Goal: Task Accomplishment & Management: Manage account settings

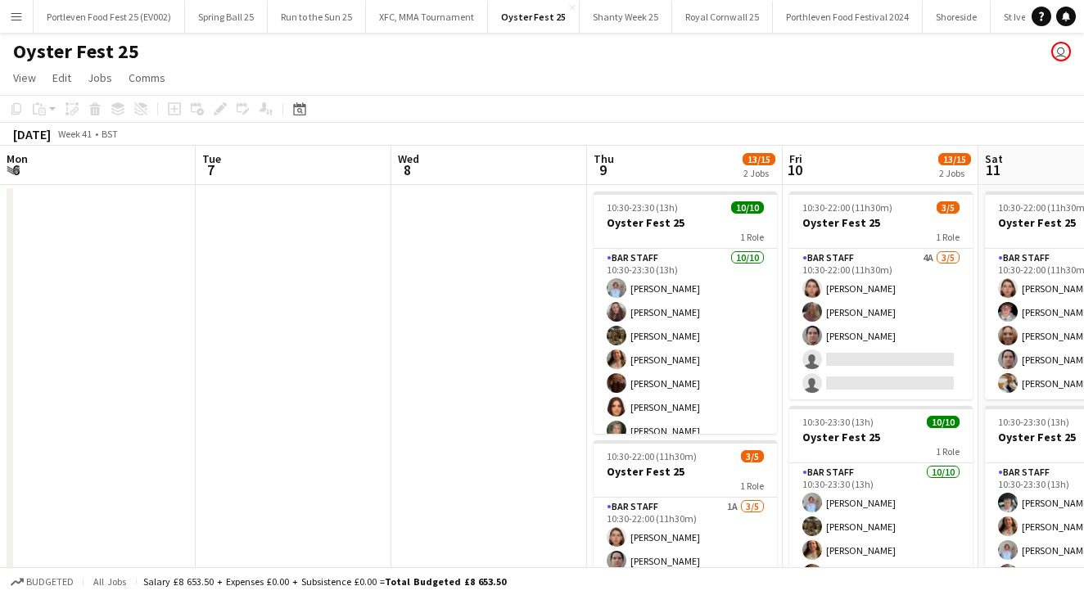
scroll to position [0, 512]
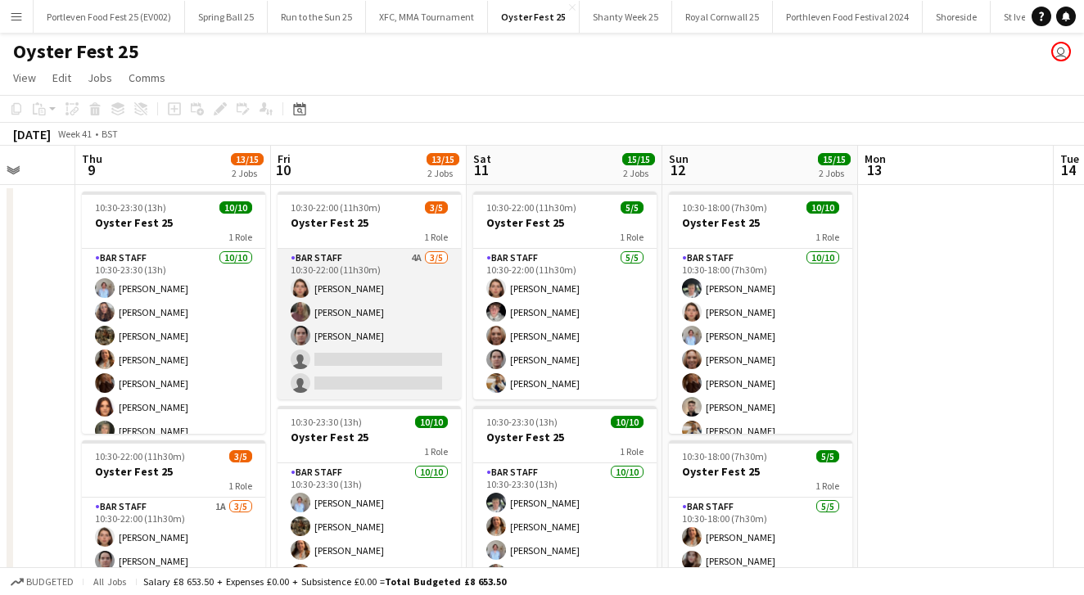
click at [408, 305] on app-card-role "Bar Staff 4A [DATE] 10:30-22:00 (11h30m) [PERSON_NAME] [PERSON_NAME] [PERSON_NA…" at bounding box center [369, 324] width 183 height 151
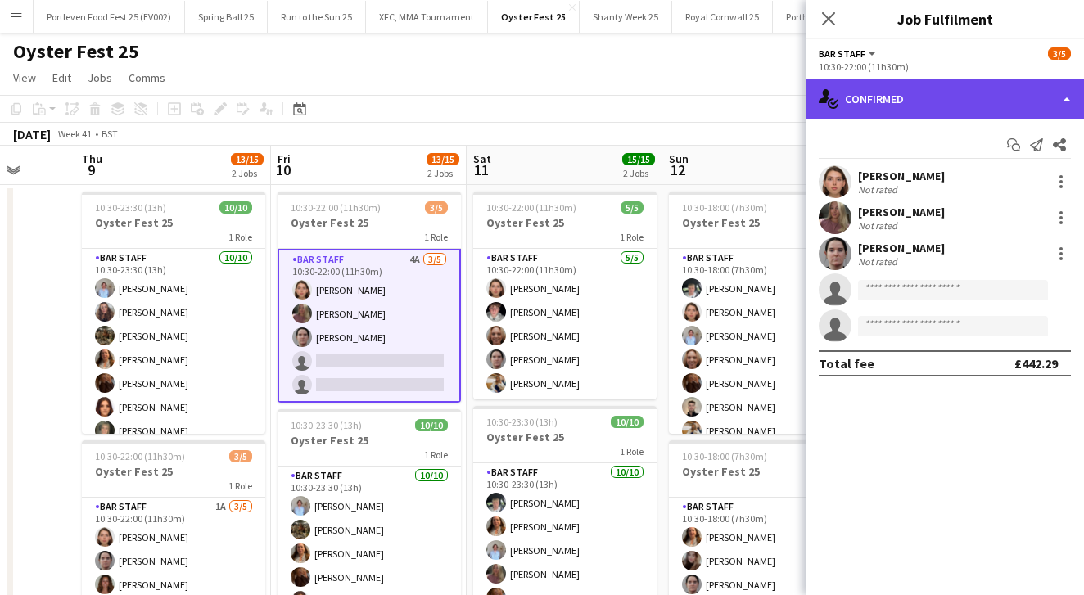
click at [1005, 98] on div "single-neutral-actions-check-2 Confirmed" at bounding box center [945, 98] width 278 height 39
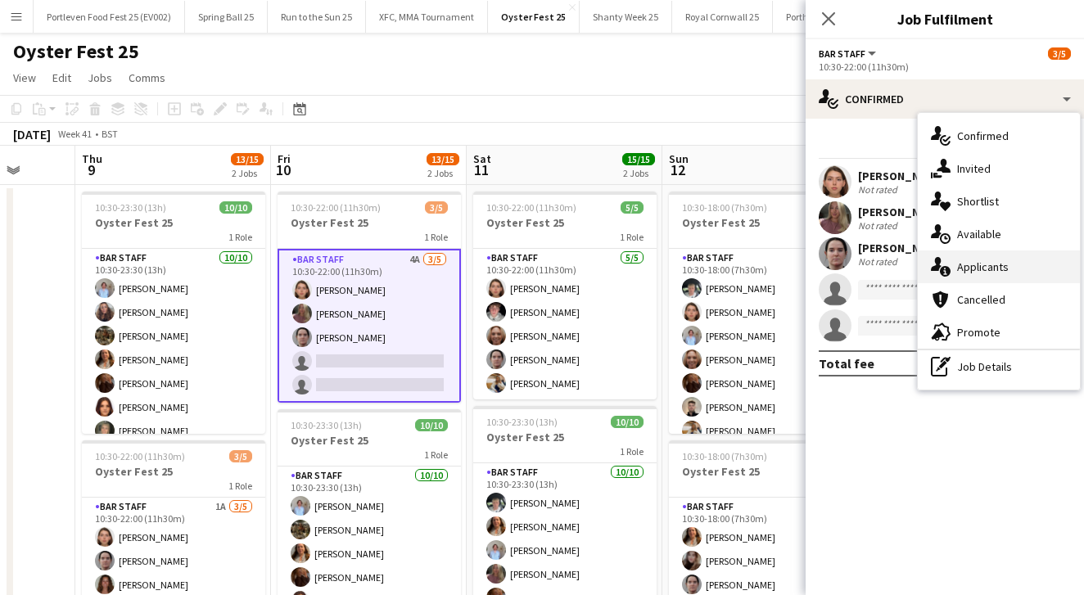
click at [972, 266] on div "single-neutral-actions-information Applicants" at bounding box center [999, 267] width 162 height 33
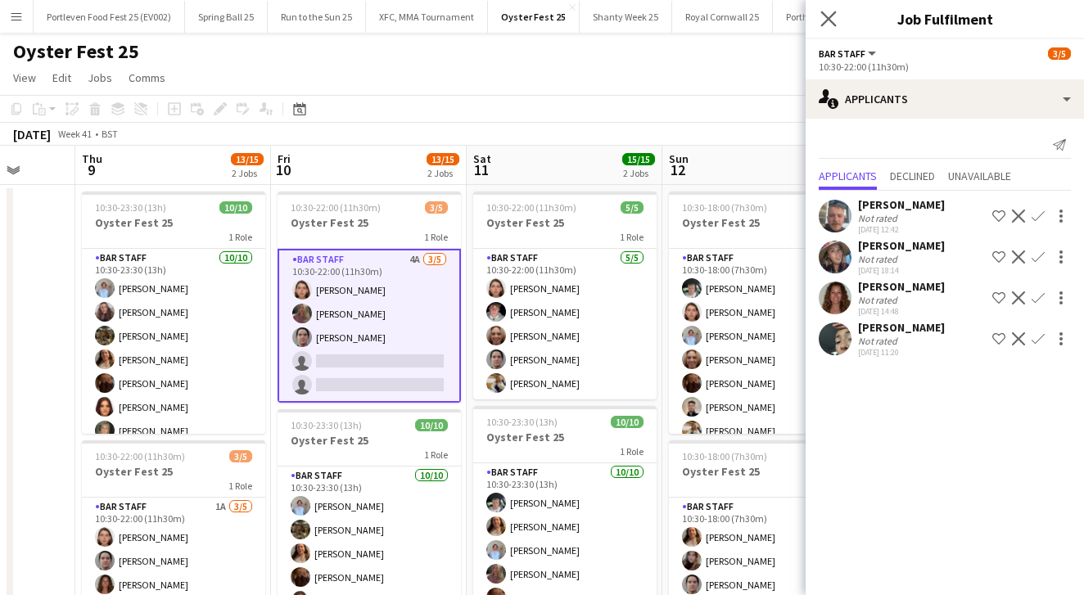
click at [820, 20] on app-icon "Close pop-in" at bounding box center [829, 19] width 24 height 24
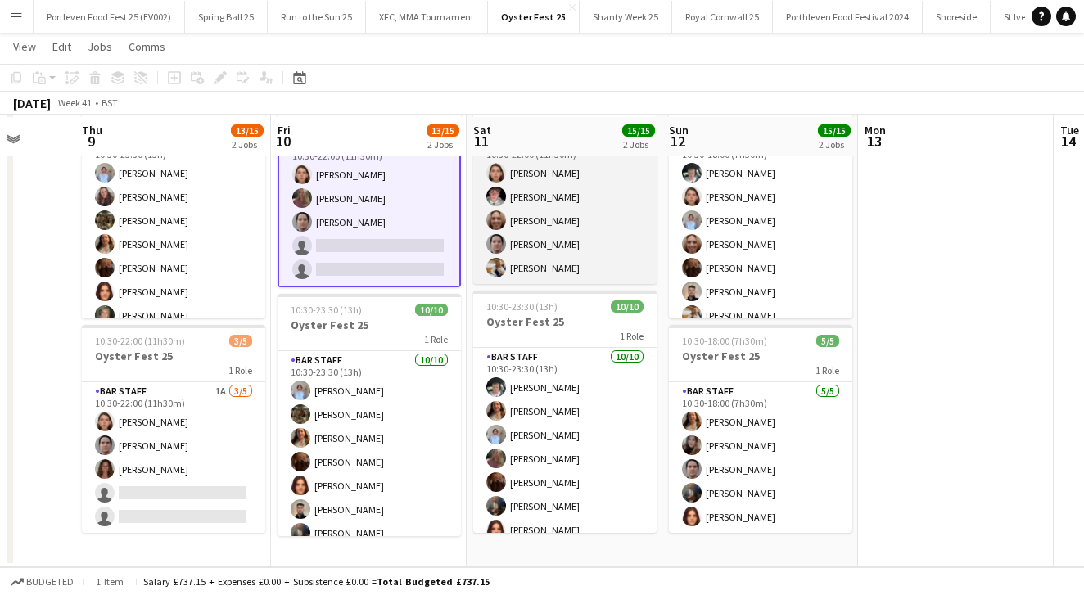
scroll to position [114, 0]
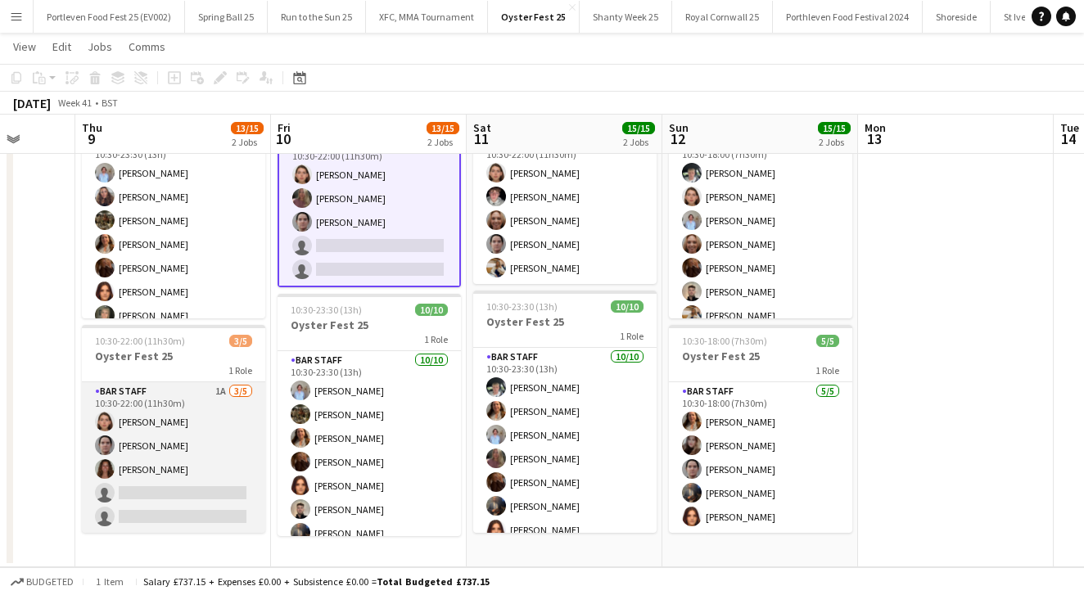
click at [222, 480] on app-card-role "Bar Staff 1A [DATE] 10:30-22:00 (11h30m) [PERSON_NAME] [PERSON_NAME] [PERSON_NA…" at bounding box center [173, 457] width 183 height 151
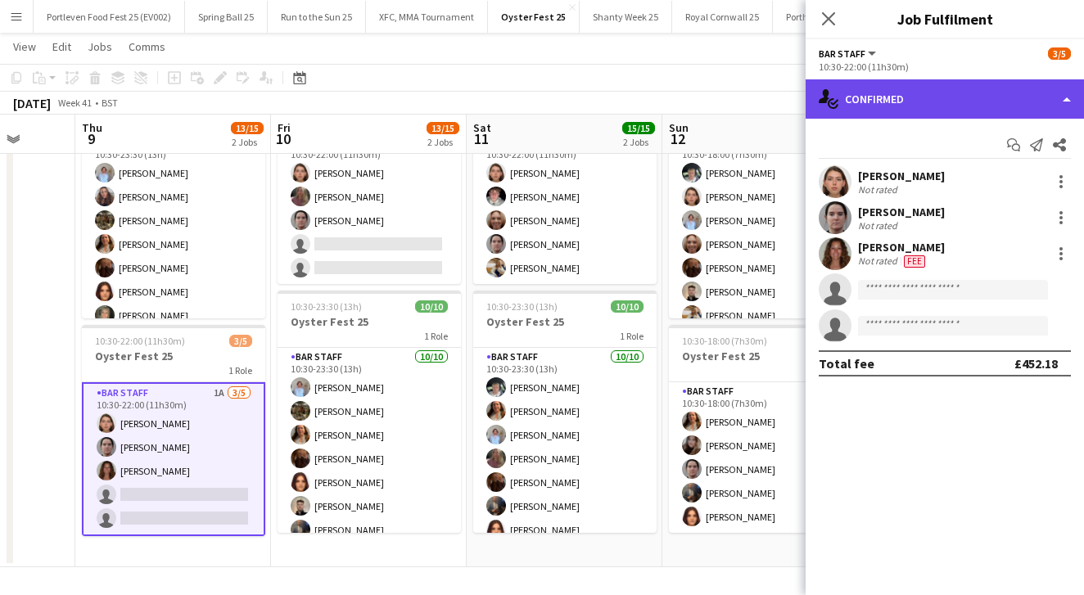
click at [862, 94] on div "single-neutral-actions-check-2 Confirmed" at bounding box center [945, 98] width 278 height 39
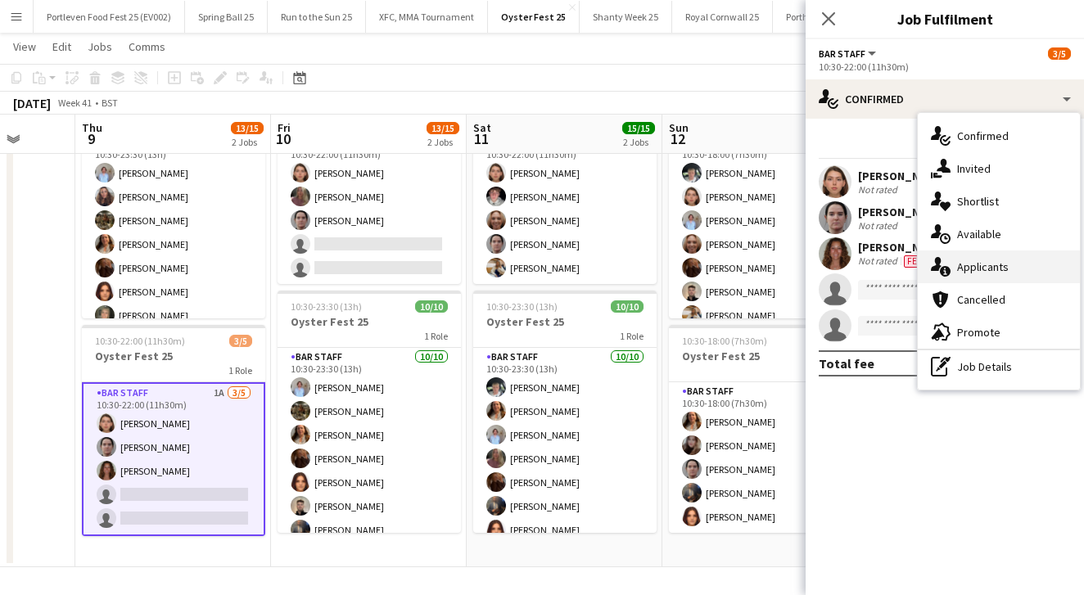
click at [943, 260] on icon "single-neutral-actions-information" at bounding box center [941, 267] width 20 height 20
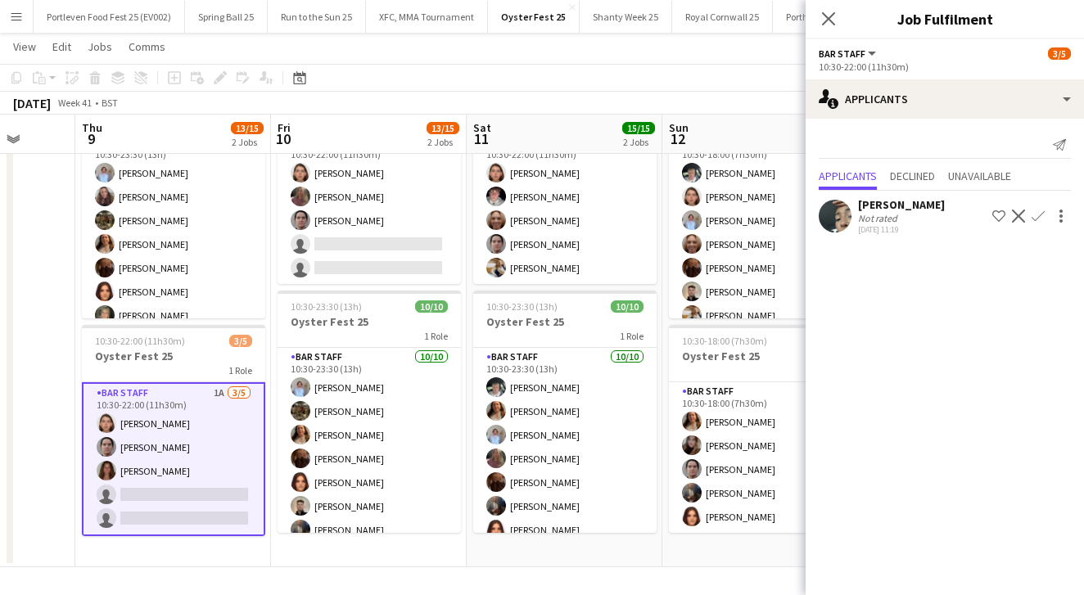
click at [1034, 215] on app-icon "Confirm" at bounding box center [1038, 216] width 13 height 13
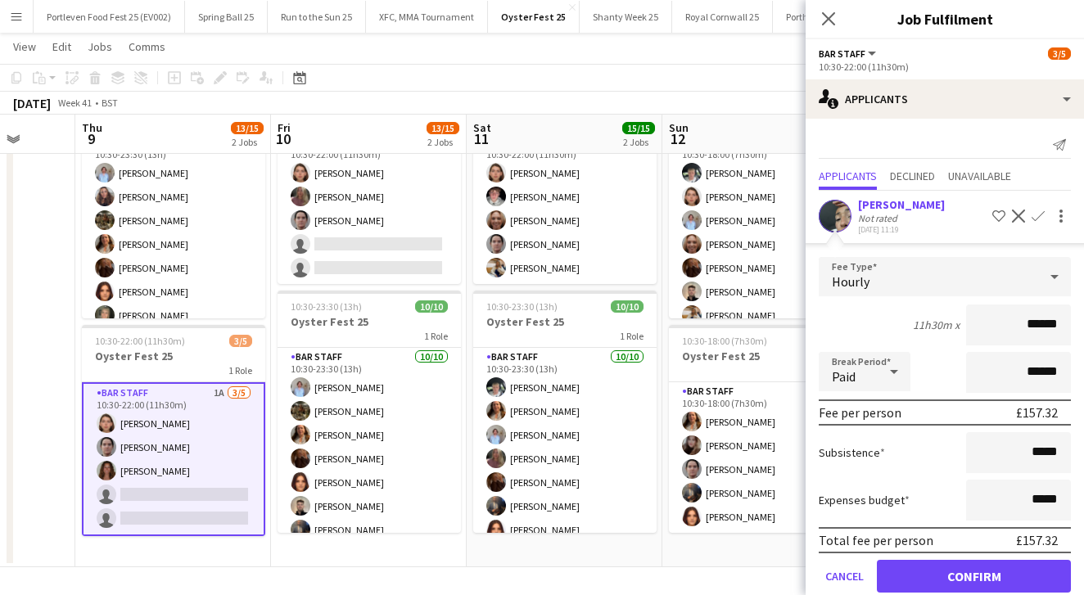
type input "******"
click at [942, 575] on button "Confirm" at bounding box center [974, 576] width 194 height 33
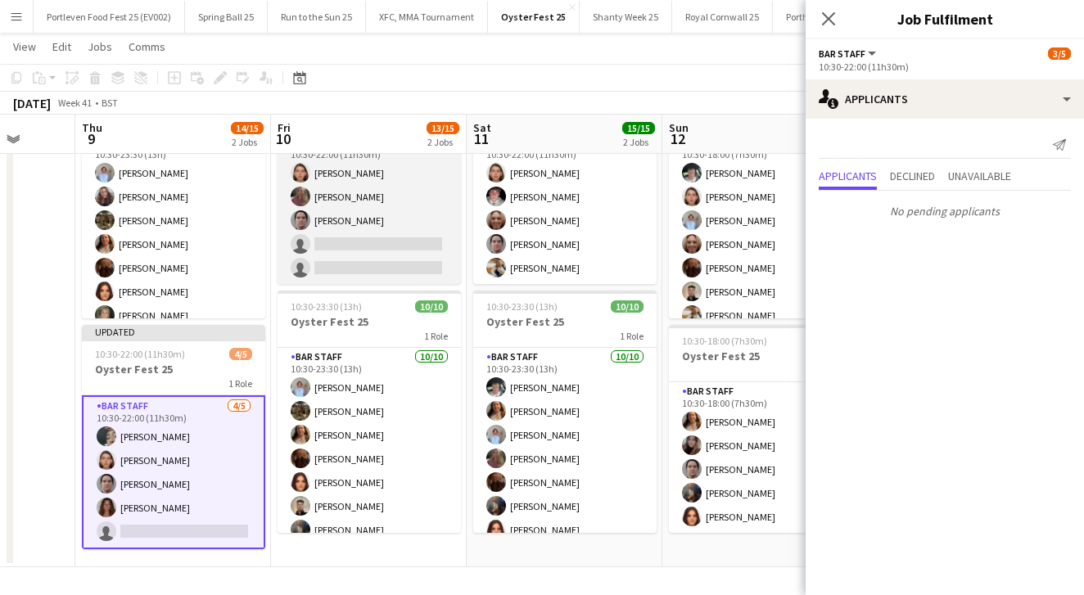
click at [436, 211] on app-card-role "Bar Staff 4A [DATE] 10:30-22:00 (11h30m) [PERSON_NAME] [PERSON_NAME] [PERSON_NA…" at bounding box center [369, 208] width 183 height 151
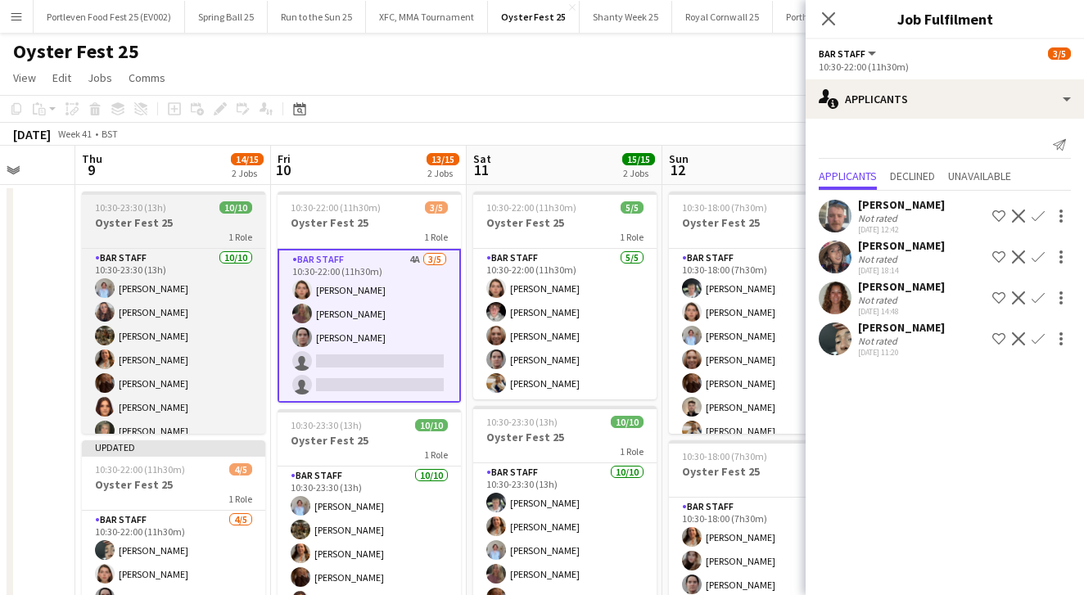
scroll to position [0, 0]
click at [196, 223] on h3 "Oyster Fest 25" at bounding box center [173, 222] width 183 height 15
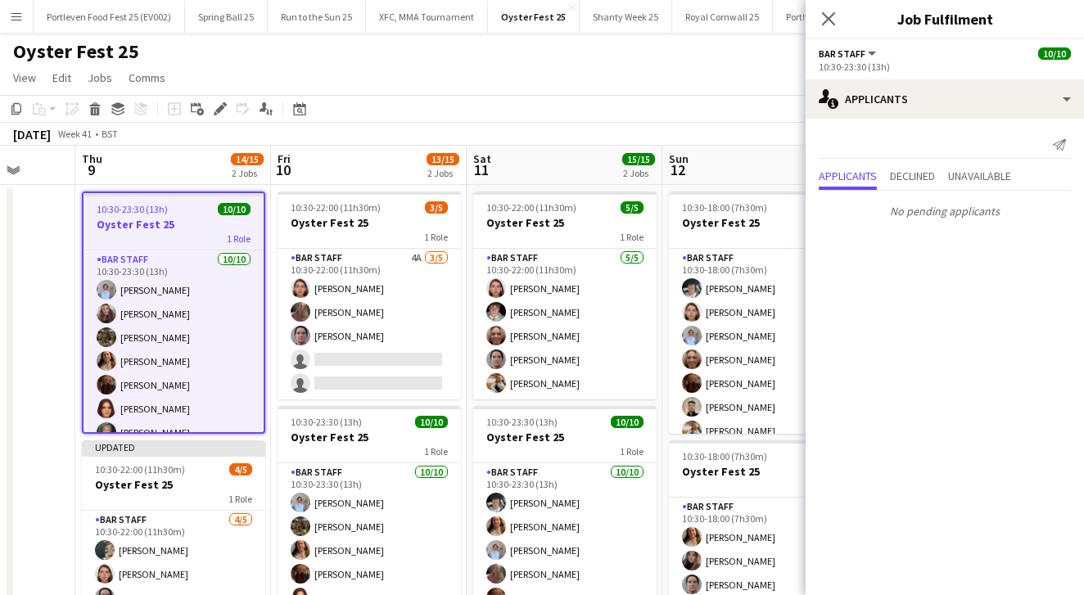
click at [132, 173] on app-board-header-date "Thu 9 14/15 2 Jobs" at bounding box center [173, 165] width 196 height 39
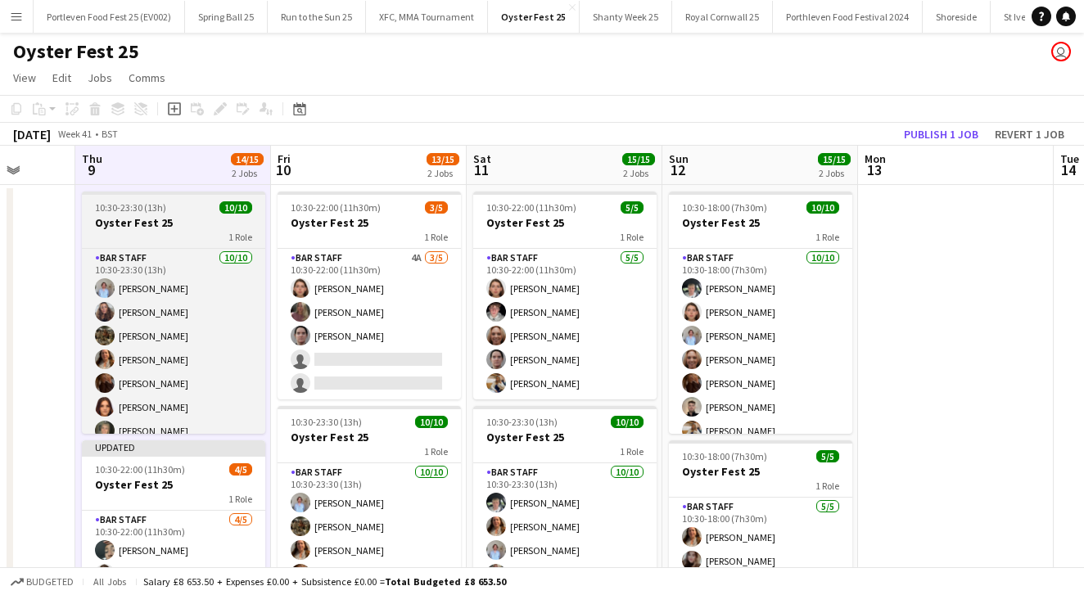
click at [178, 204] on div "10:30-23:30 (13h) 10/10" at bounding box center [173, 207] width 183 height 12
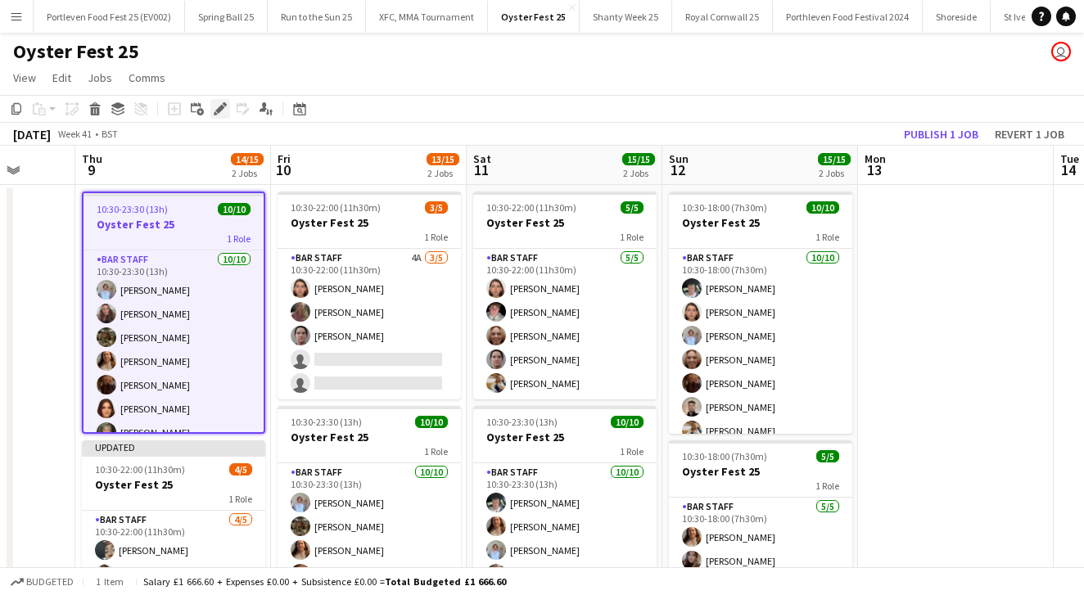
click at [227, 110] on div "Edit" at bounding box center [220, 109] width 20 height 20
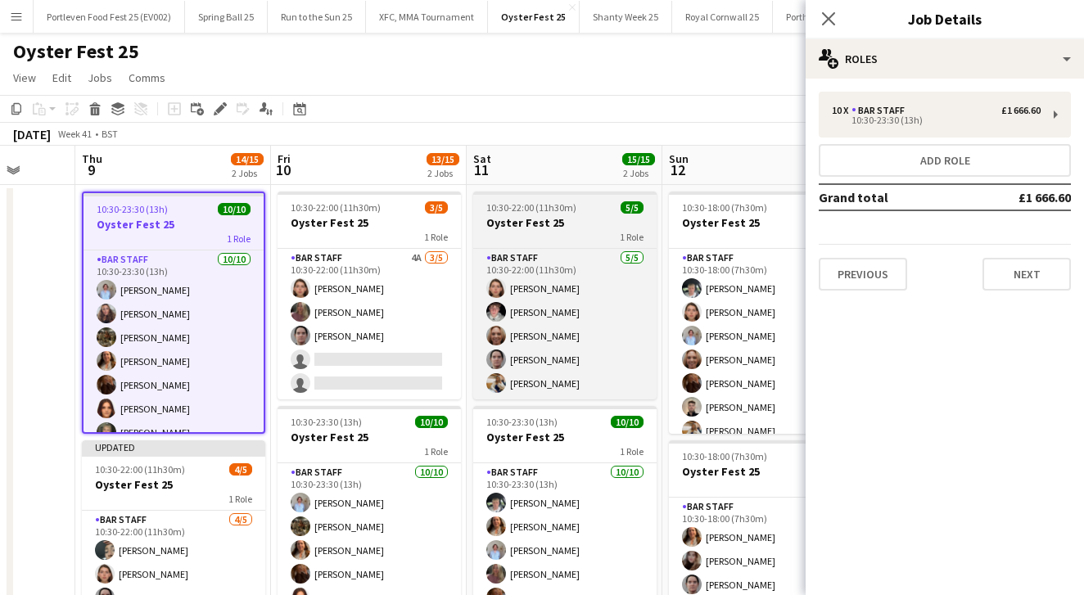
click at [585, 223] on h3 "Oyster Fest 25" at bounding box center [564, 222] width 183 height 15
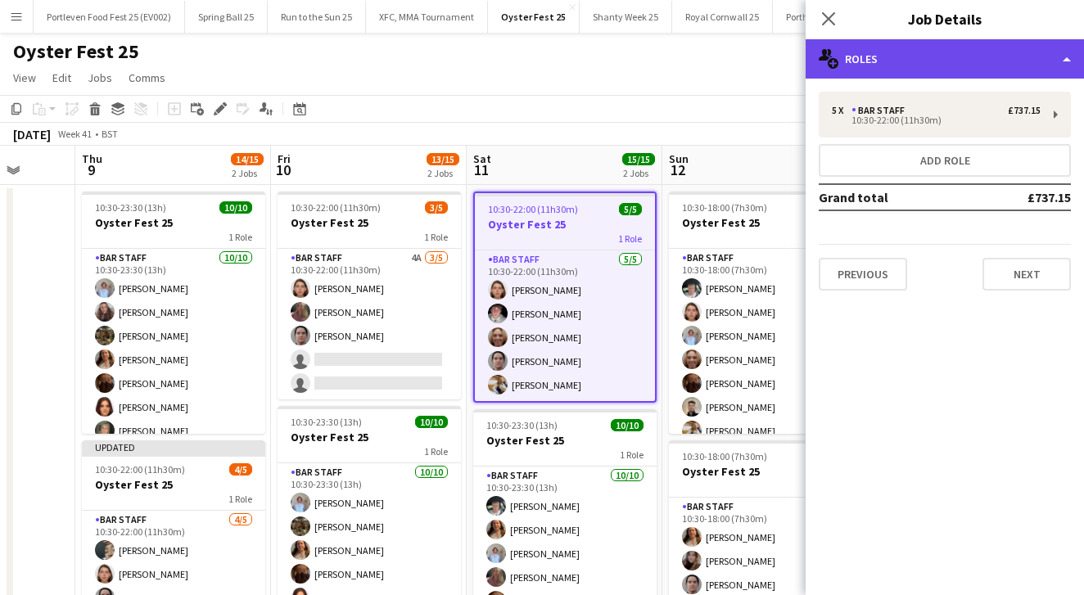
click at [918, 64] on div "multiple-users-add Roles" at bounding box center [945, 58] width 278 height 39
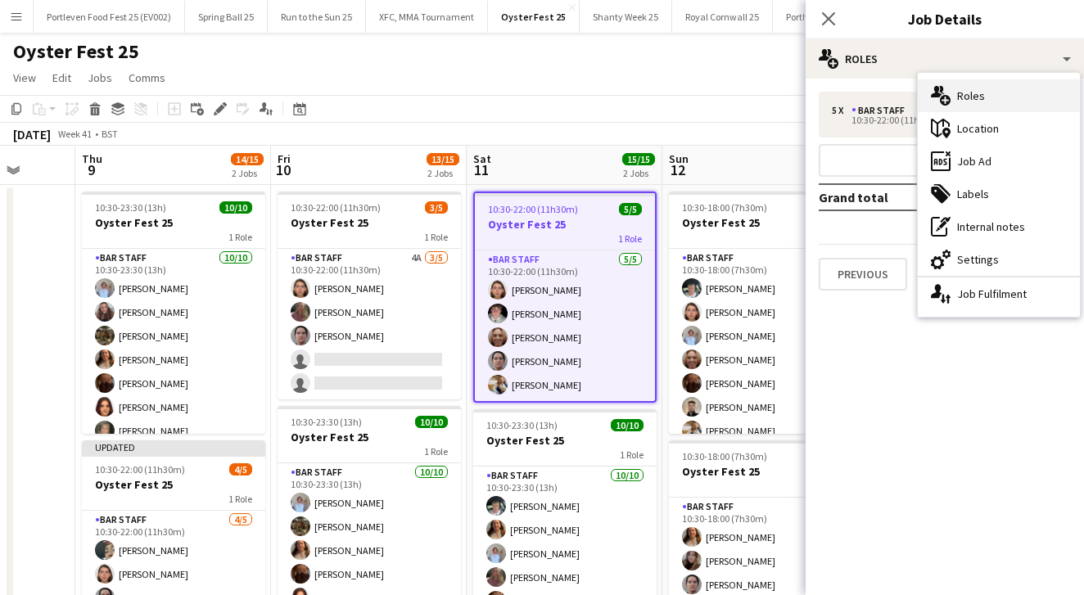
click at [981, 96] on div "multiple-users-add Roles" at bounding box center [999, 95] width 162 height 33
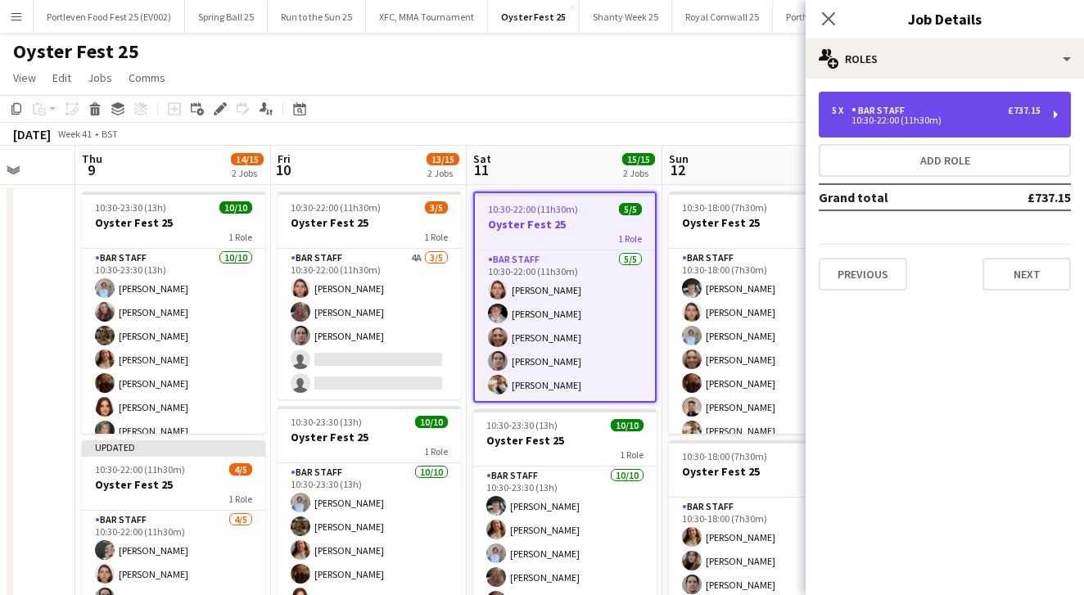
click at [951, 98] on div "5 x Bar Staff £737.15 10:30-22:00 (11h30m)" at bounding box center [945, 115] width 252 height 46
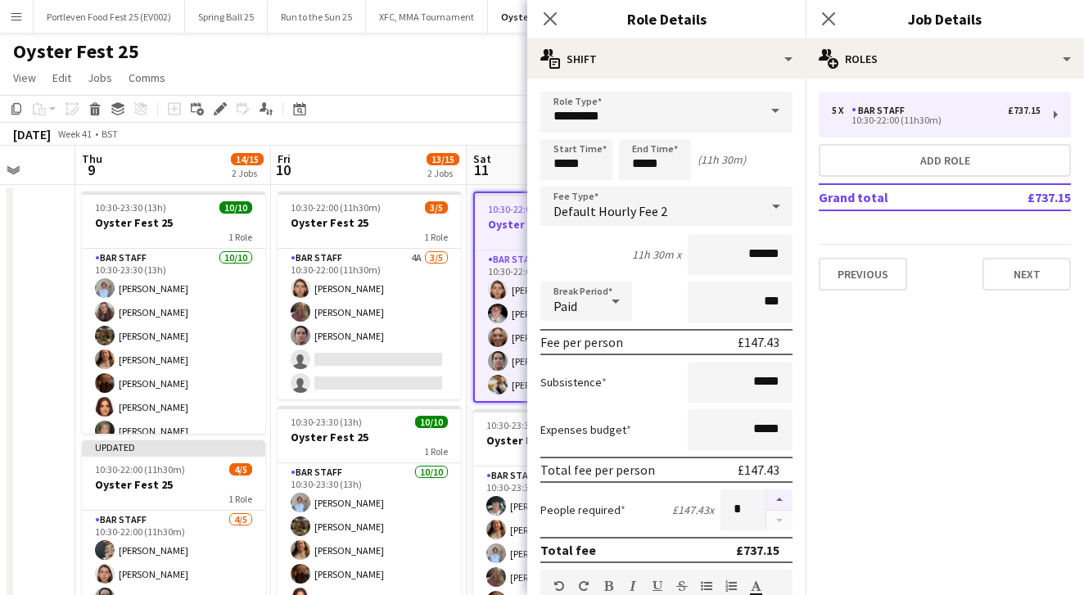
click at [782, 497] on button "button" at bounding box center [779, 500] width 26 height 21
click at [781, 498] on button "button" at bounding box center [779, 500] width 26 height 21
type input "*"
click at [830, 23] on icon "Close pop-in" at bounding box center [828, 19] width 16 height 16
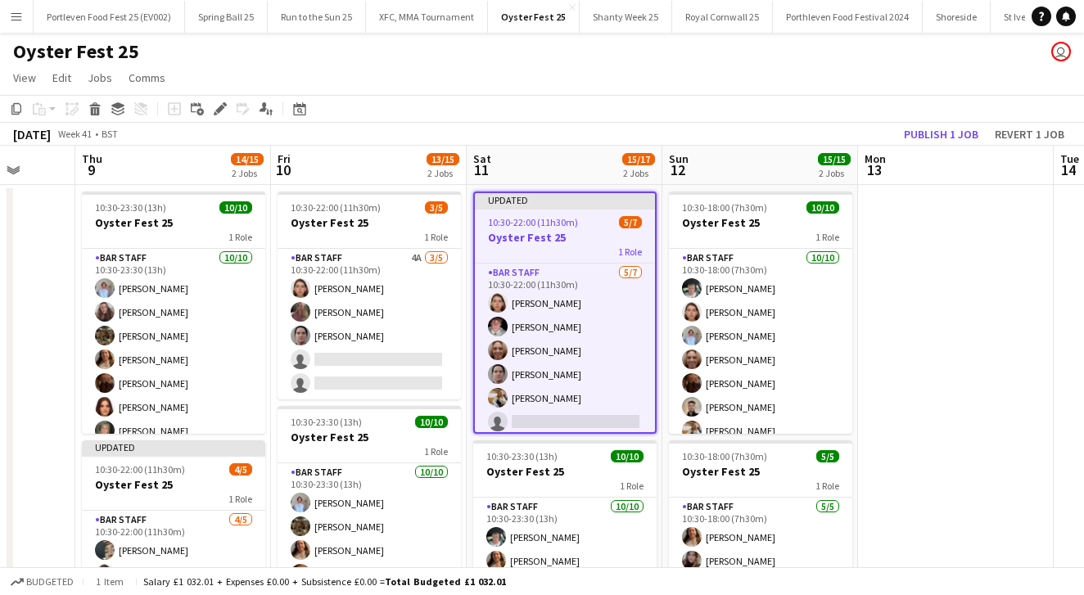
click at [743, 122] on app-toolbar "Copy Paste Paste Command V Paste with crew Command Shift V Paste linked Job [GE…" at bounding box center [542, 109] width 1084 height 28
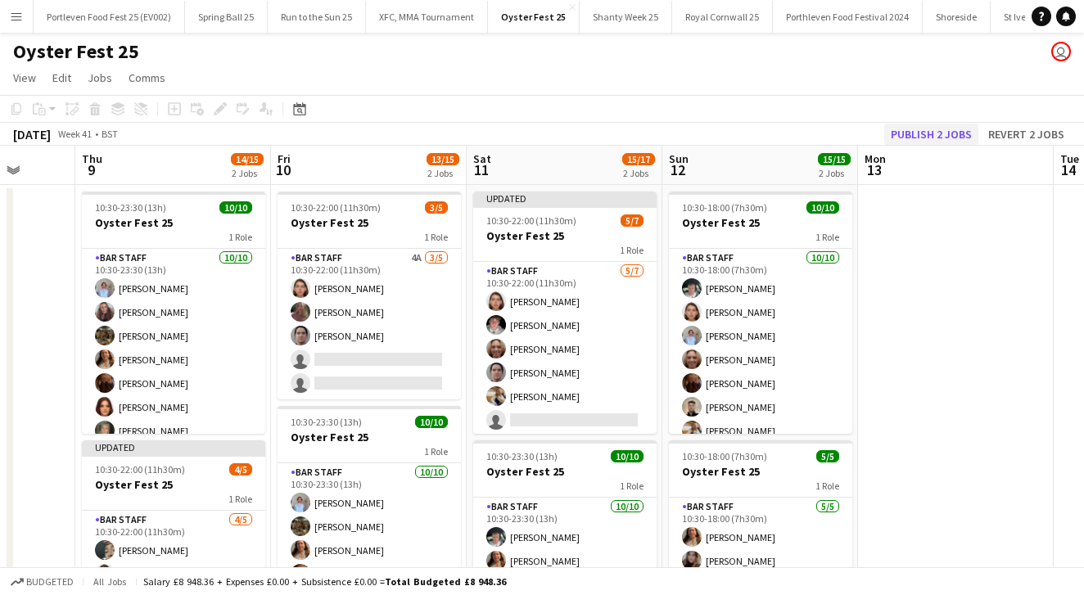
click at [939, 133] on button "Publish 2 jobs" at bounding box center [931, 134] width 94 height 21
